Goal: Information Seeking & Learning: Compare options

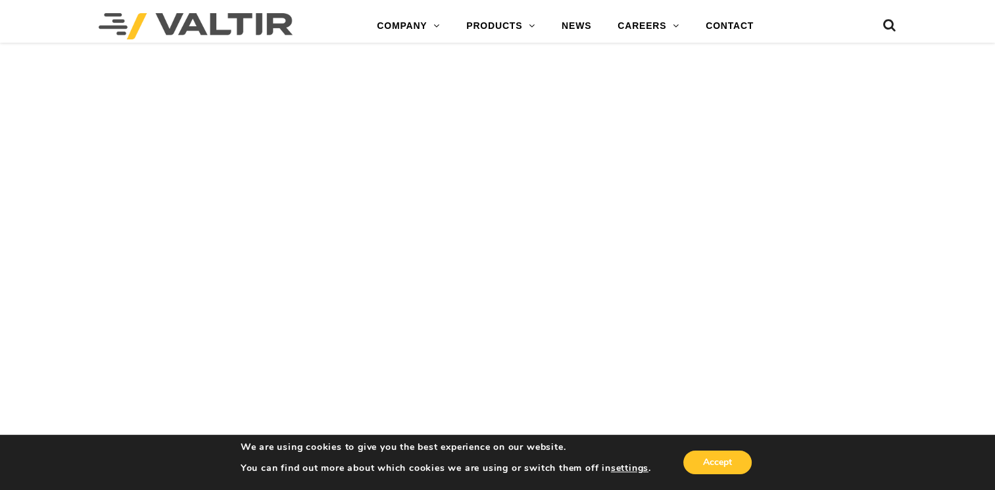
scroll to position [2629, 0]
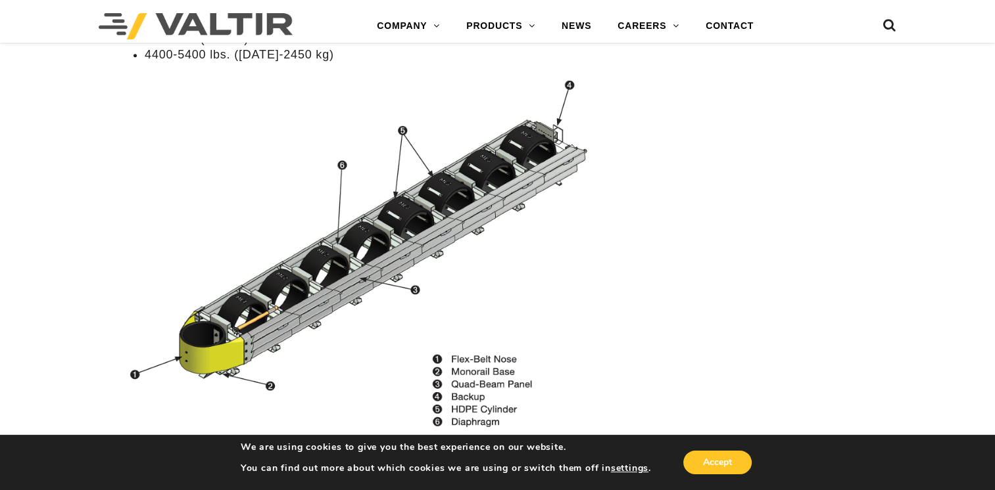
scroll to position [1446, 0]
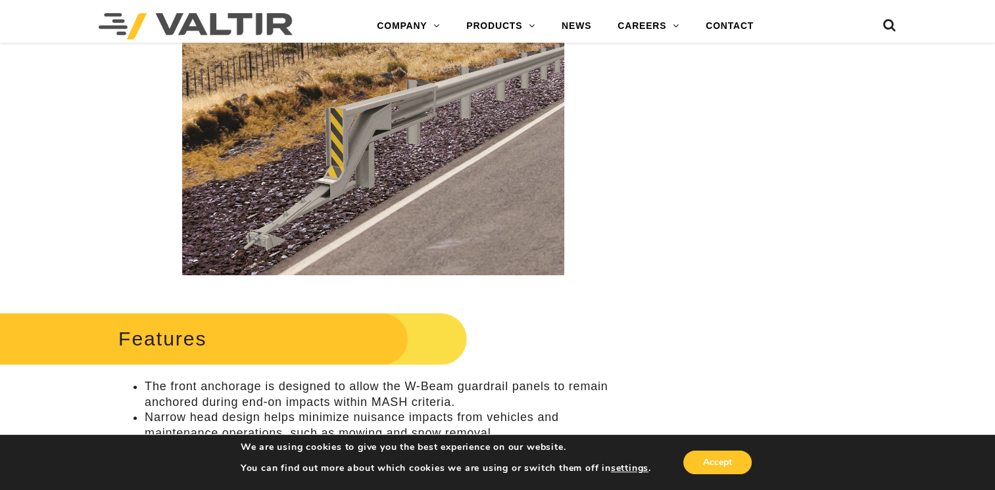
scroll to position [263, 0]
